Goal: Task Accomplishment & Management: Manage account settings

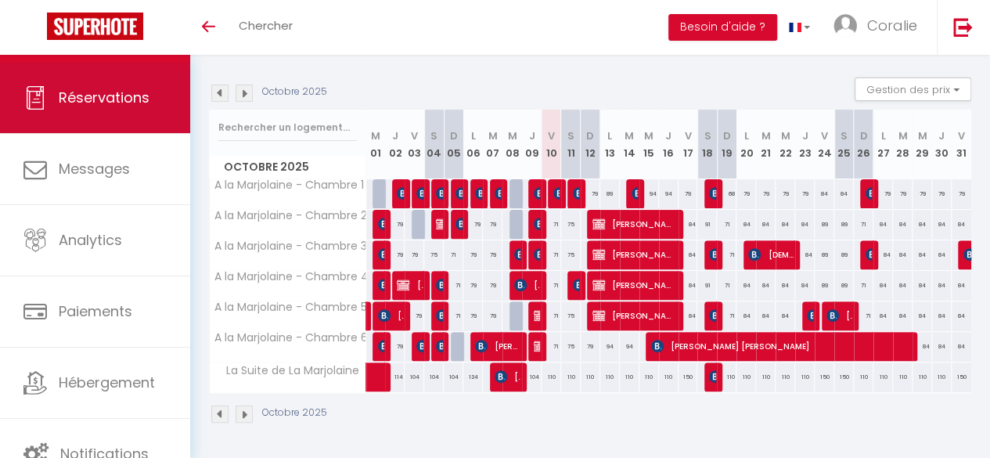
click at [103, 95] on span "Réservations" at bounding box center [104, 98] width 91 height 20
select select "not_cancelled"
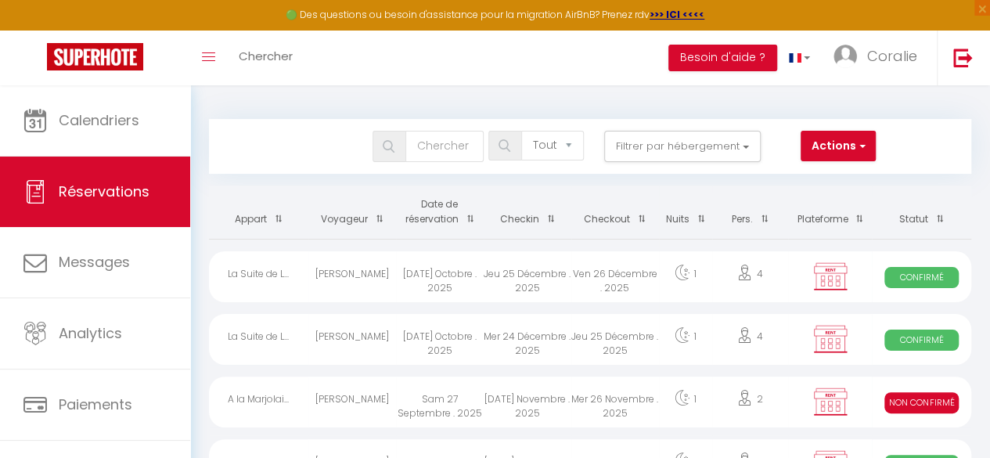
click at [451, 214] on th "Date de réservation" at bounding box center [440, 212] width 88 height 53
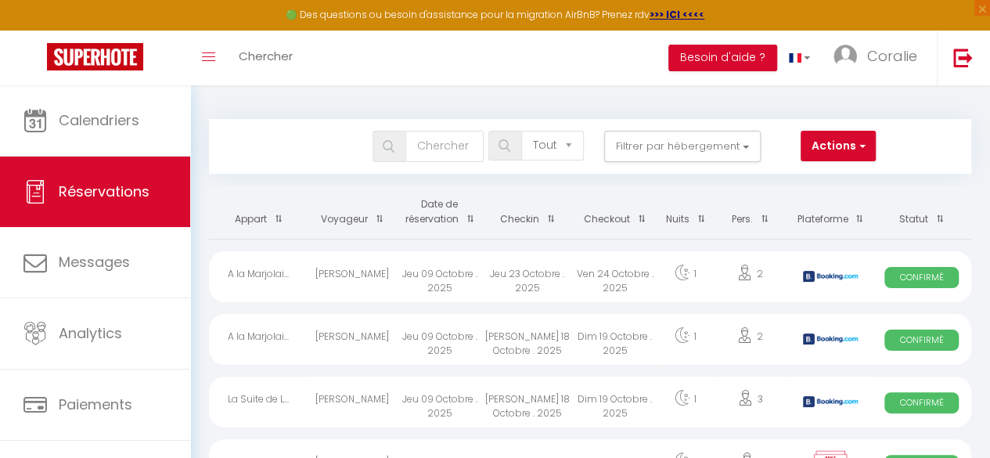
click at [451, 214] on th "Date de réservation" at bounding box center [440, 212] width 88 height 53
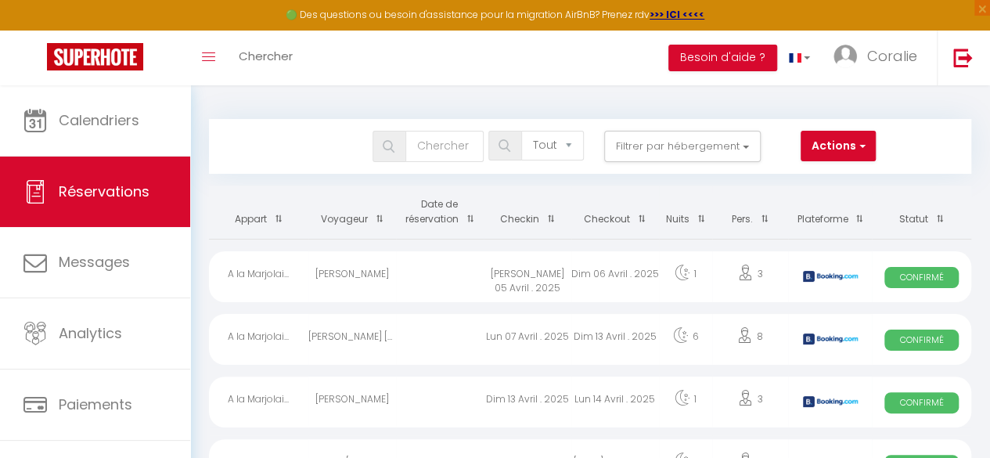
click at [451, 214] on th "Date de réservation" at bounding box center [440, 212] width 88 height 53
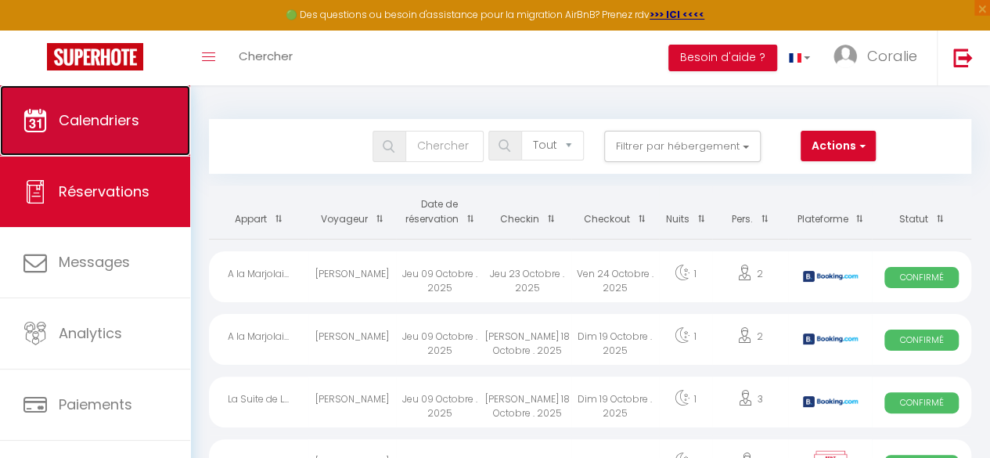
click at [103, 135] on link "Calendriers" at bounding box center [95, 120] width 190 height 70
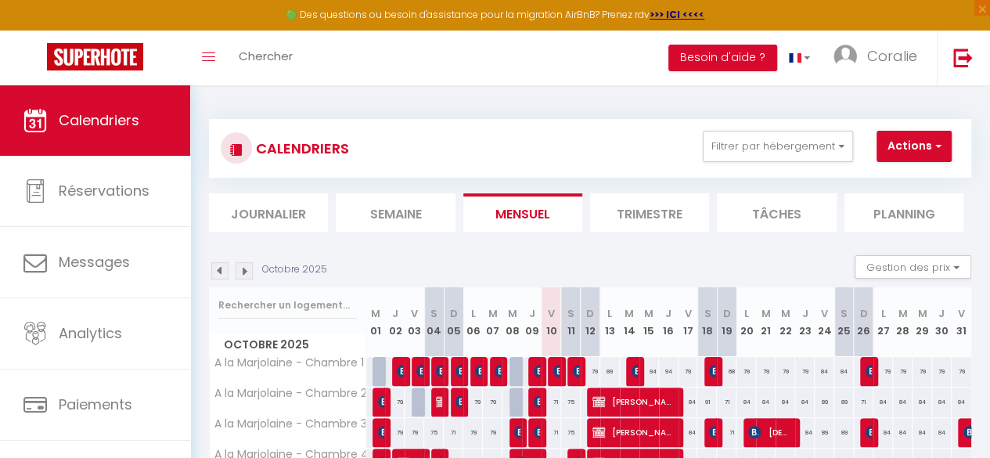
scroll to position [186, 0]
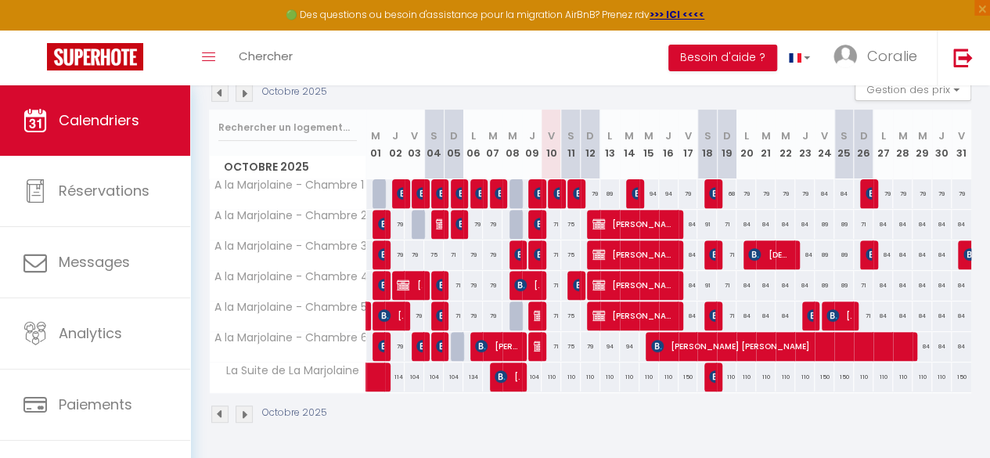
click at [532, 365] on div "104" at bounding box center [532, 376] width 20 height 29
type input "104"
type input "Jeu 09 Octobre 2025"
type input "Ven 10 Octobre 2025"
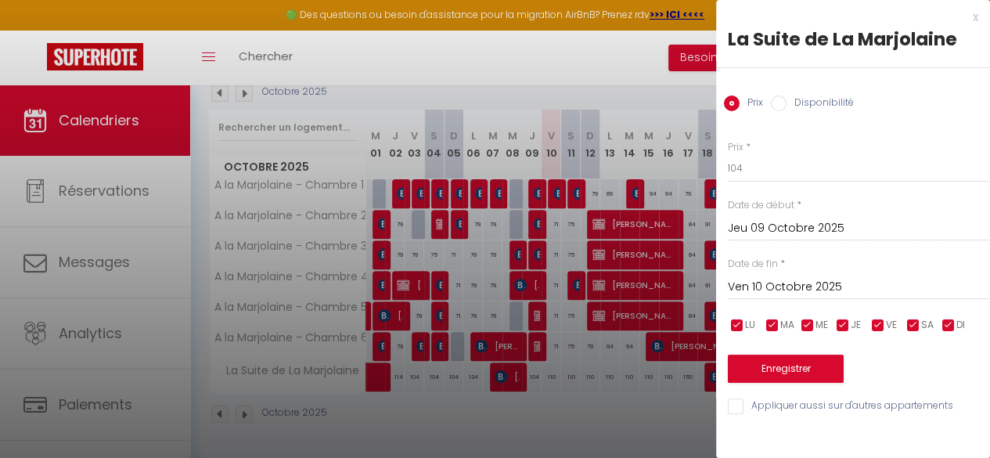
click at [575, 402] on div at bounding box center [495, 229] width 990 height 458
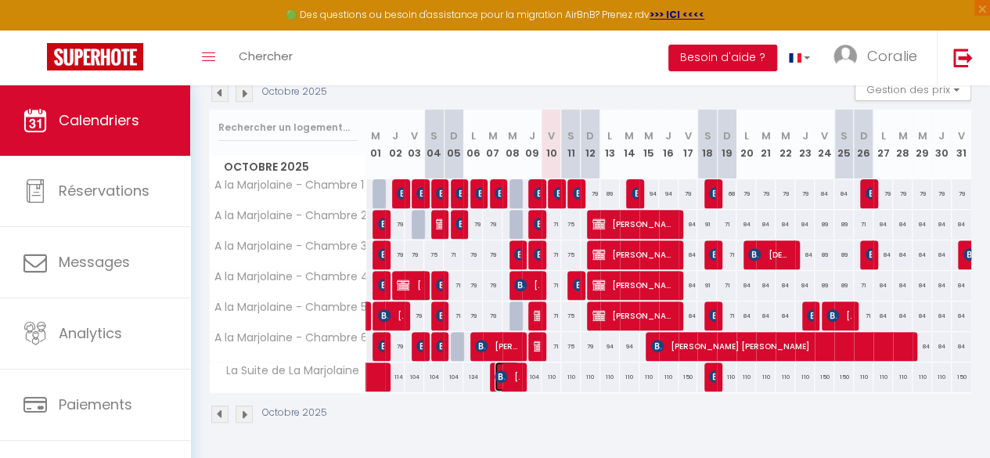
click at [506, 364] on span "[PERSON_NAME]" at bounding box center [507, 377] width 25 height 30
select select "OK"
select select "0"
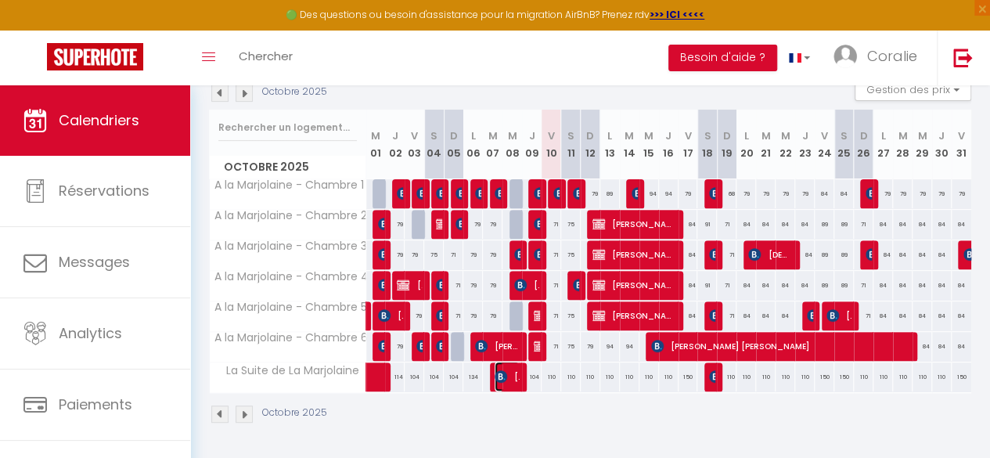
select select "1"
select select
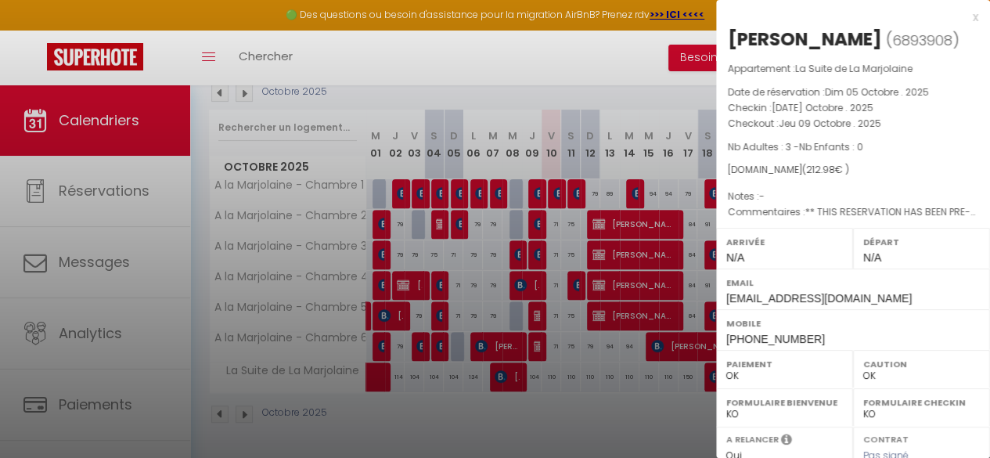
click at [586, 405] on div at bounding box center [495, 229] width 990 height 458
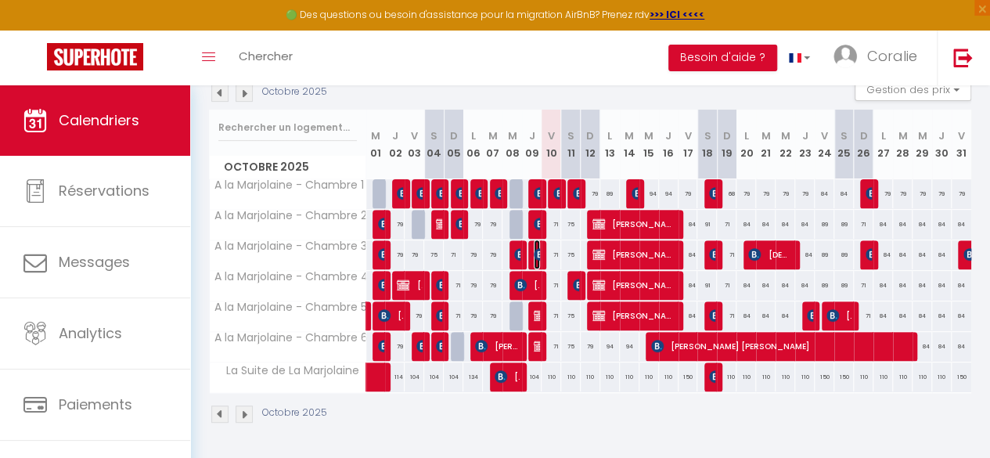
click at [535, 248] on img at bounding box center [540, 254] width 13 height 13
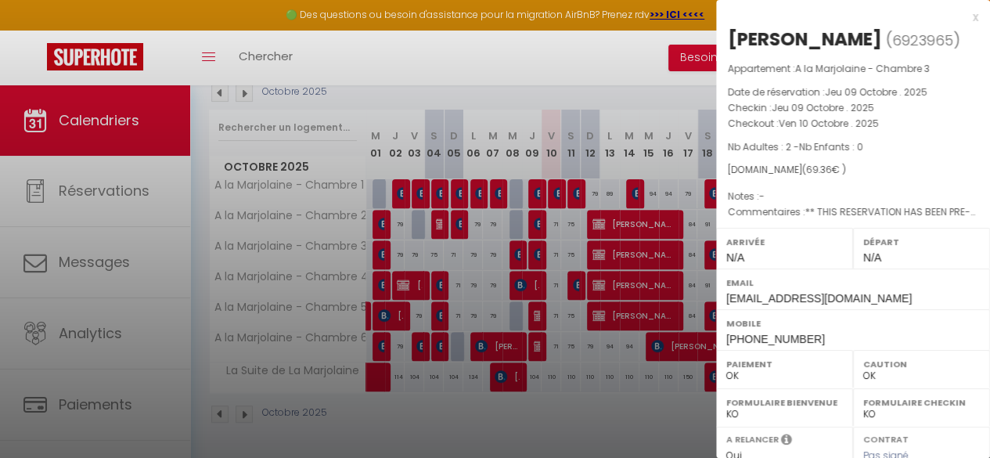
click at [531, 220] on div at bounding box center [495, 229] width 990 height 458
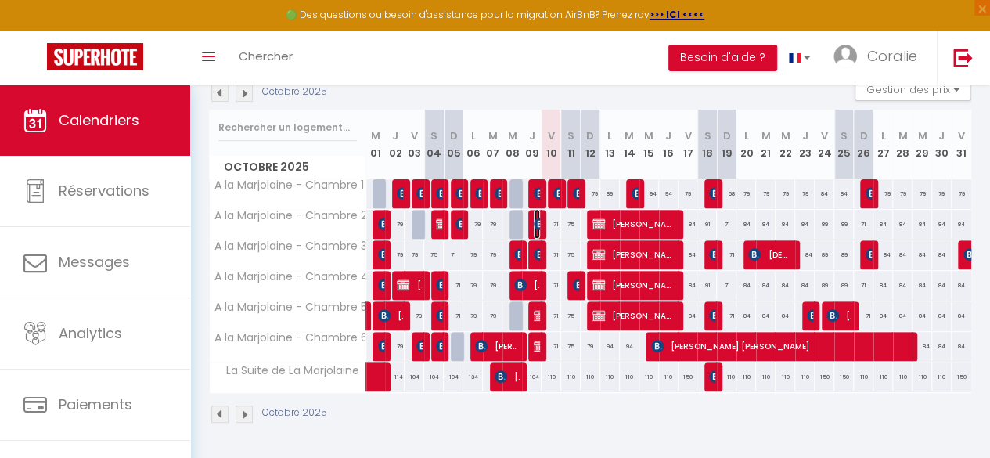
click at [534, 220] on img at bounding box center [540, 224] width 13 height 13
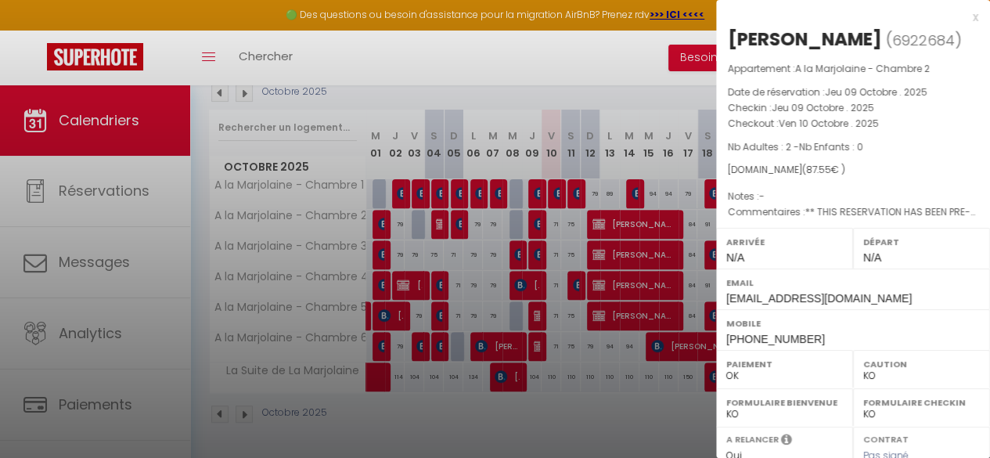
click at [538, 181] on div at bounding box center [495, 229] width 990 height 458
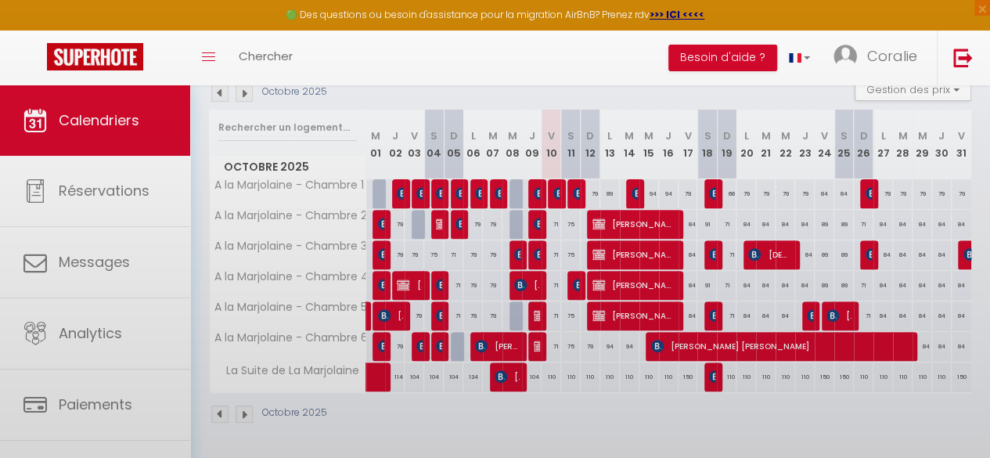
click at [538, 181] on body "🟢 Des questions ou besoin d'assistance pour la migration AirBnB? Prenez rdv >>>…" at bounding box center [495, 183] width 990 height 550
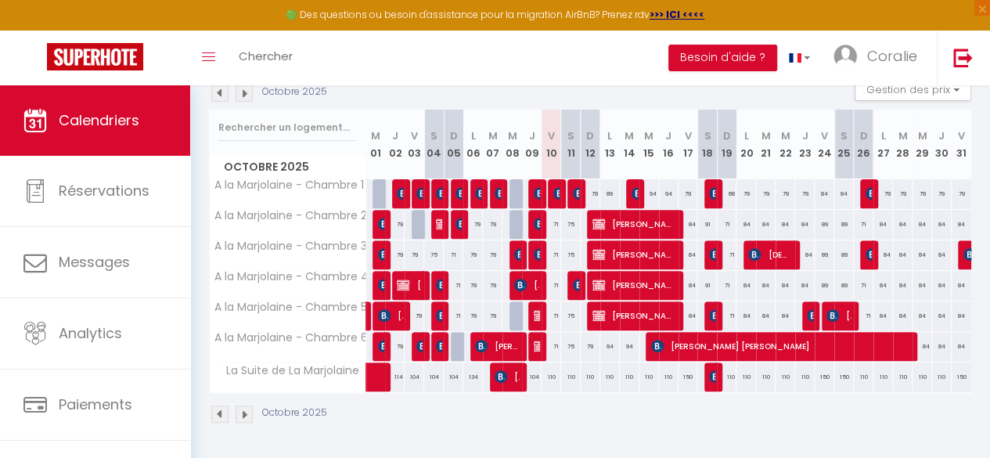
click at [538, 181] on div at bounding box center [537, 194] width 20 height 30
click at [534, 187] on img at bounding box center [540, 193] width 13 height 13
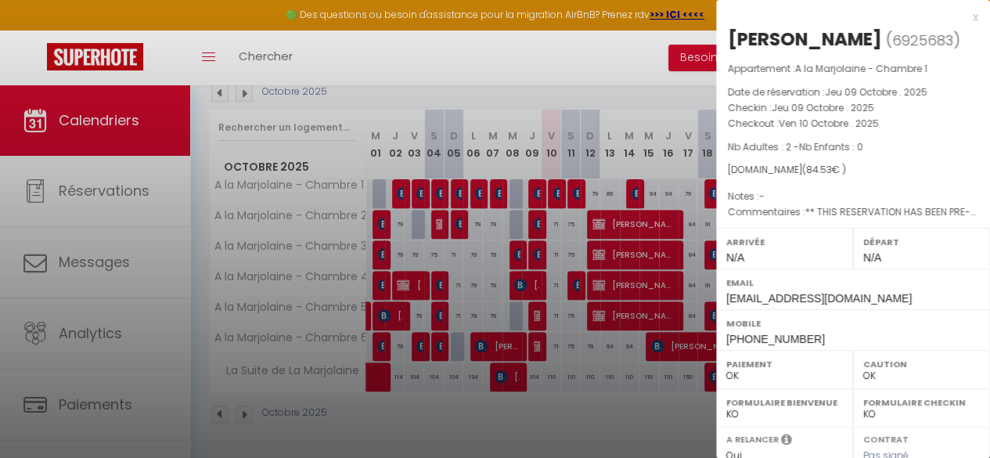
click at [534, 182] on div at bounding box center [495, 229] width 990 height 458
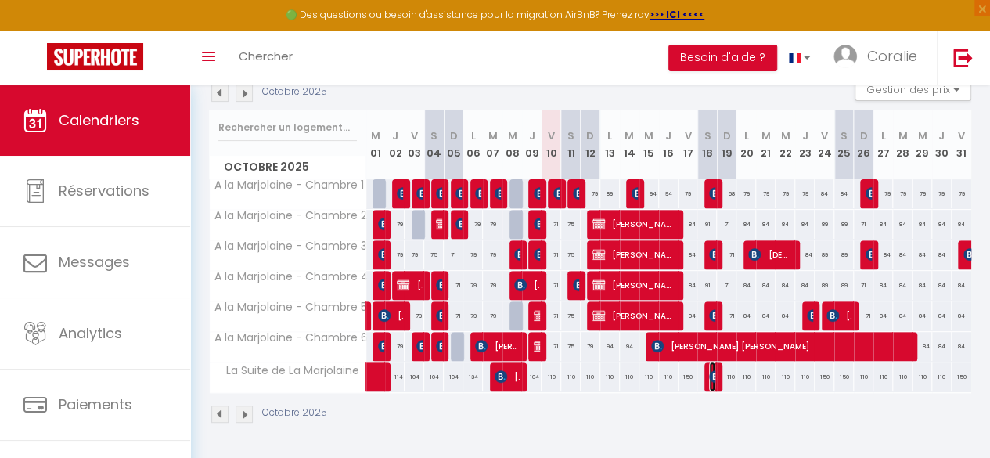
click at [709, 362] on span "[PERSON_NAME]" at bounding box center [712, 377] width 6 height 30
select select "KO"
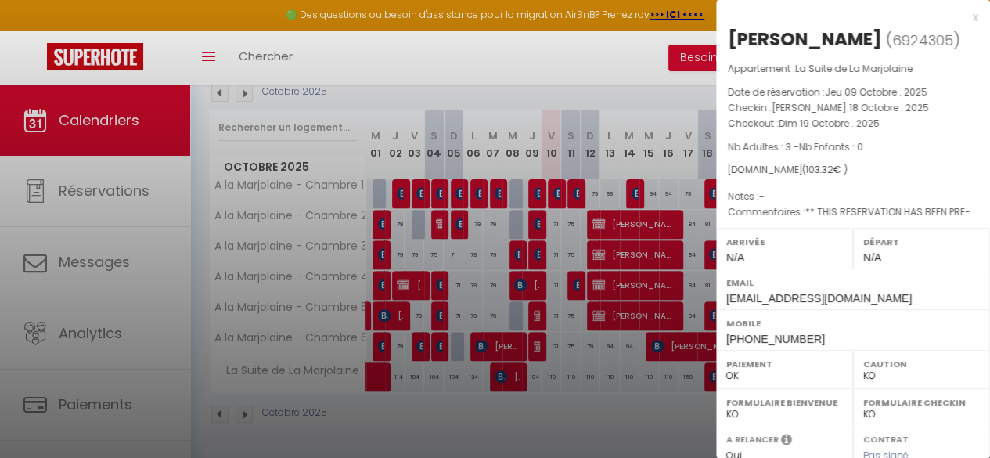
click at [706, 355] on div at bounding box center [495, 229] width 990 height 458
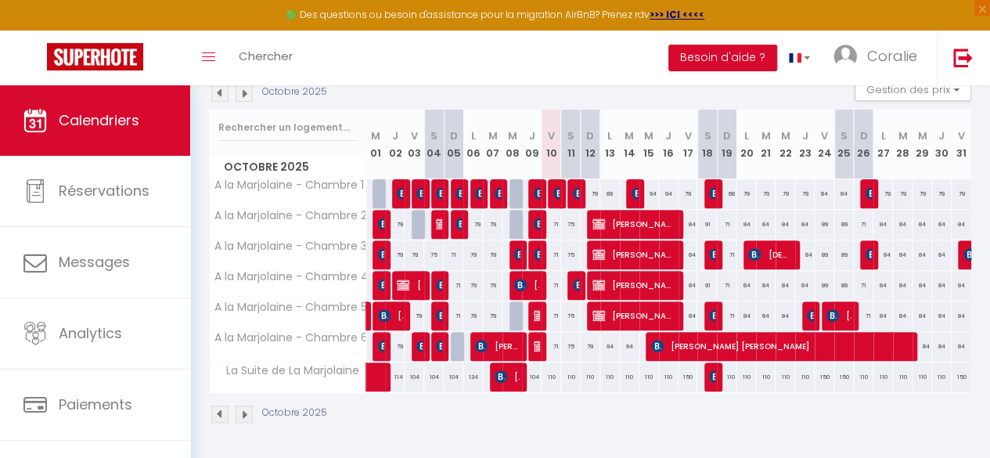
click at [717, 364] on div "110" at bounding box center [727, 376] width 20 height 29
type input "110"
type input "Dim 19 Octobre 2025"
type input "Lun 20 Octobre 2025"
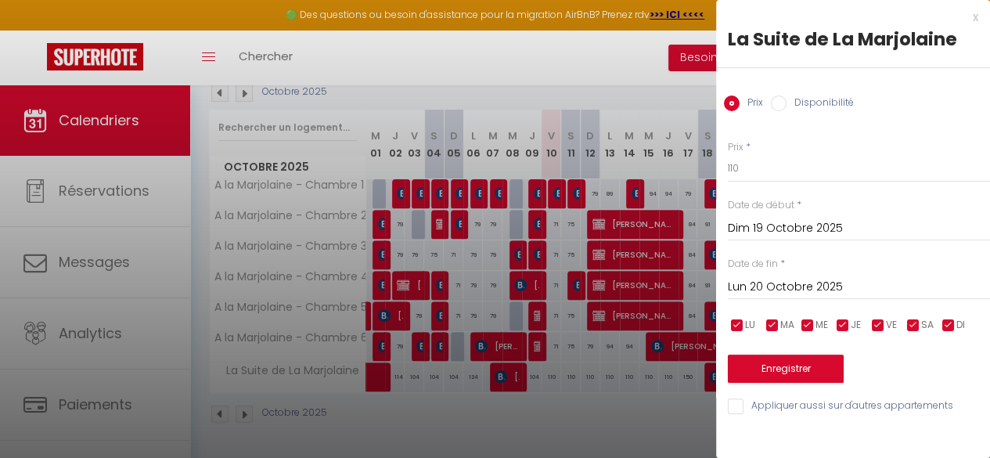
click at [705, 369] on div at bounding box center [495, 229] width 990 height 458
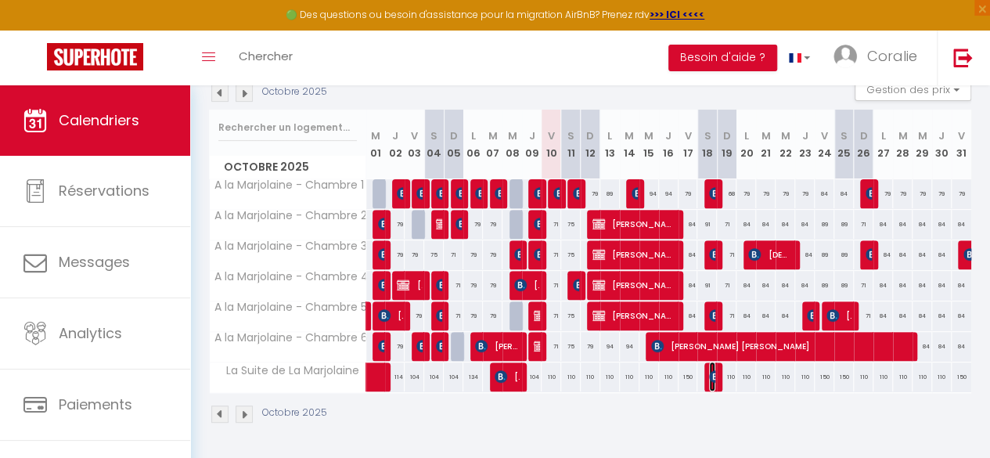
click at [709, 370] on img at bounding box center [715, 376] width 13 height 13
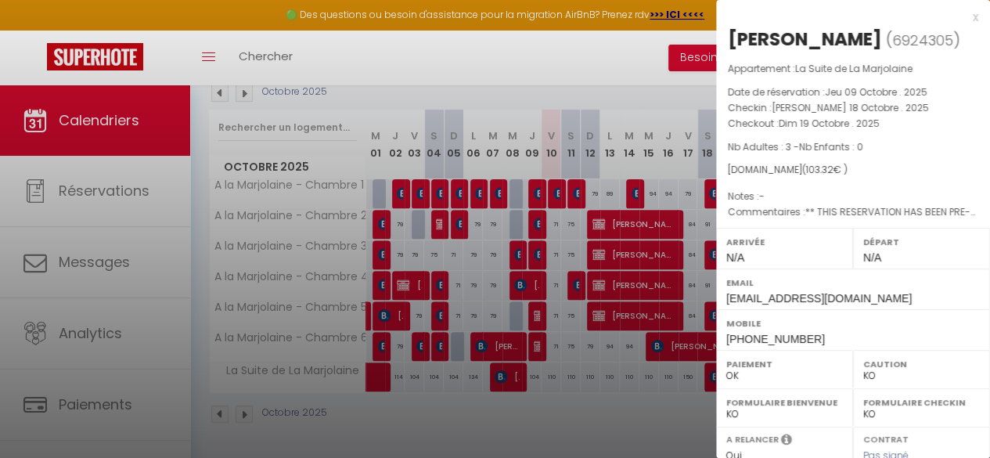
click at [635, 409] on div at bounding box center [495, 229] width 990 height 458
